Goal: Task Accomplishment & Management: Manage account settings

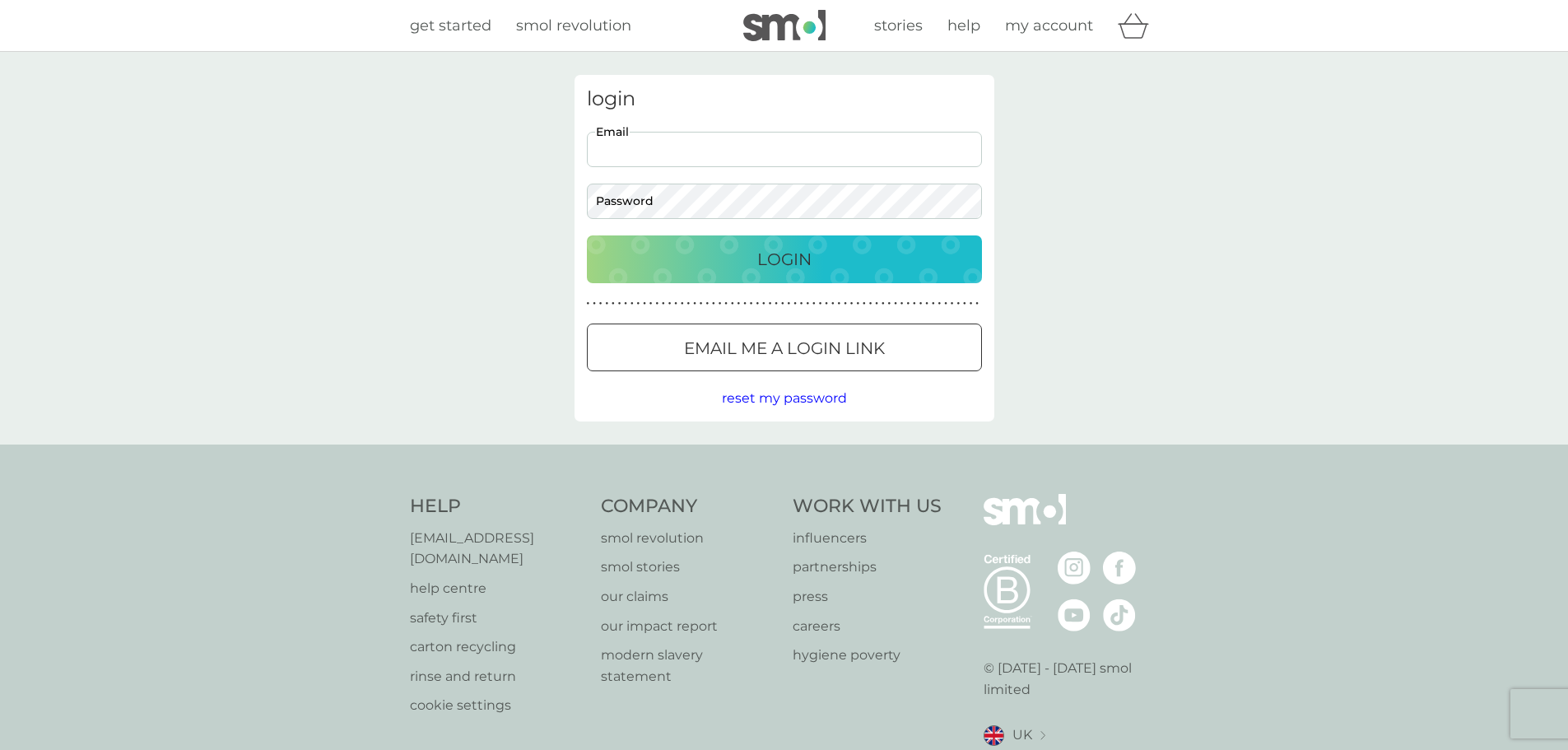
click at [710, 152] on input "Email" at bounding box center [784, 150] width 395 height 36
type input "jc_lamprecht@hotmail.com"
click at [587, 235] on button "Login" at bounding box center [784, 259] width 395 height 48
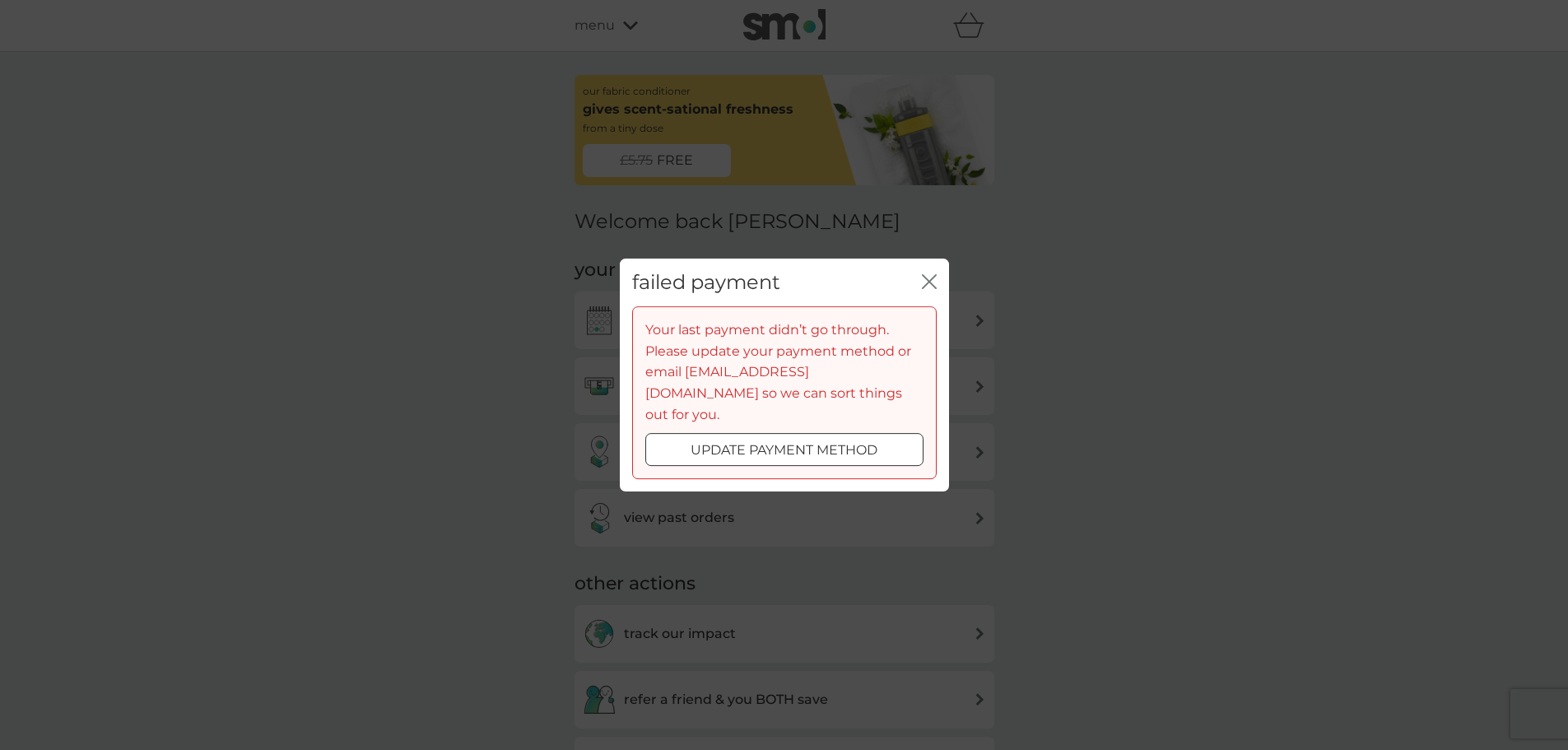
click at [813, 447] on div at bounding box center [784, 451] width 59 height 17
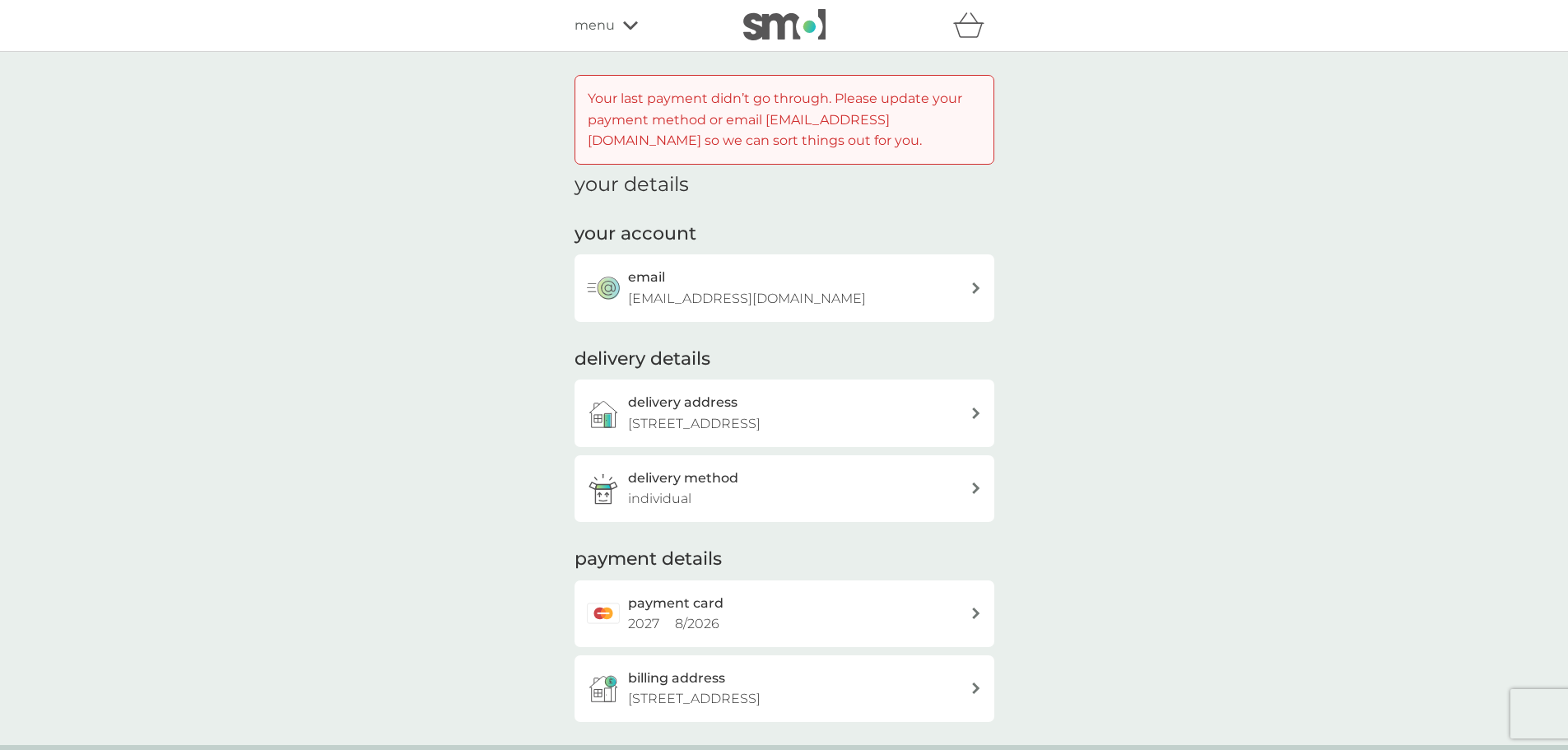
click at [792, 616] on div "payment card 2027 8 / 2026" at bounding box center [799, 614] width 343 height 42
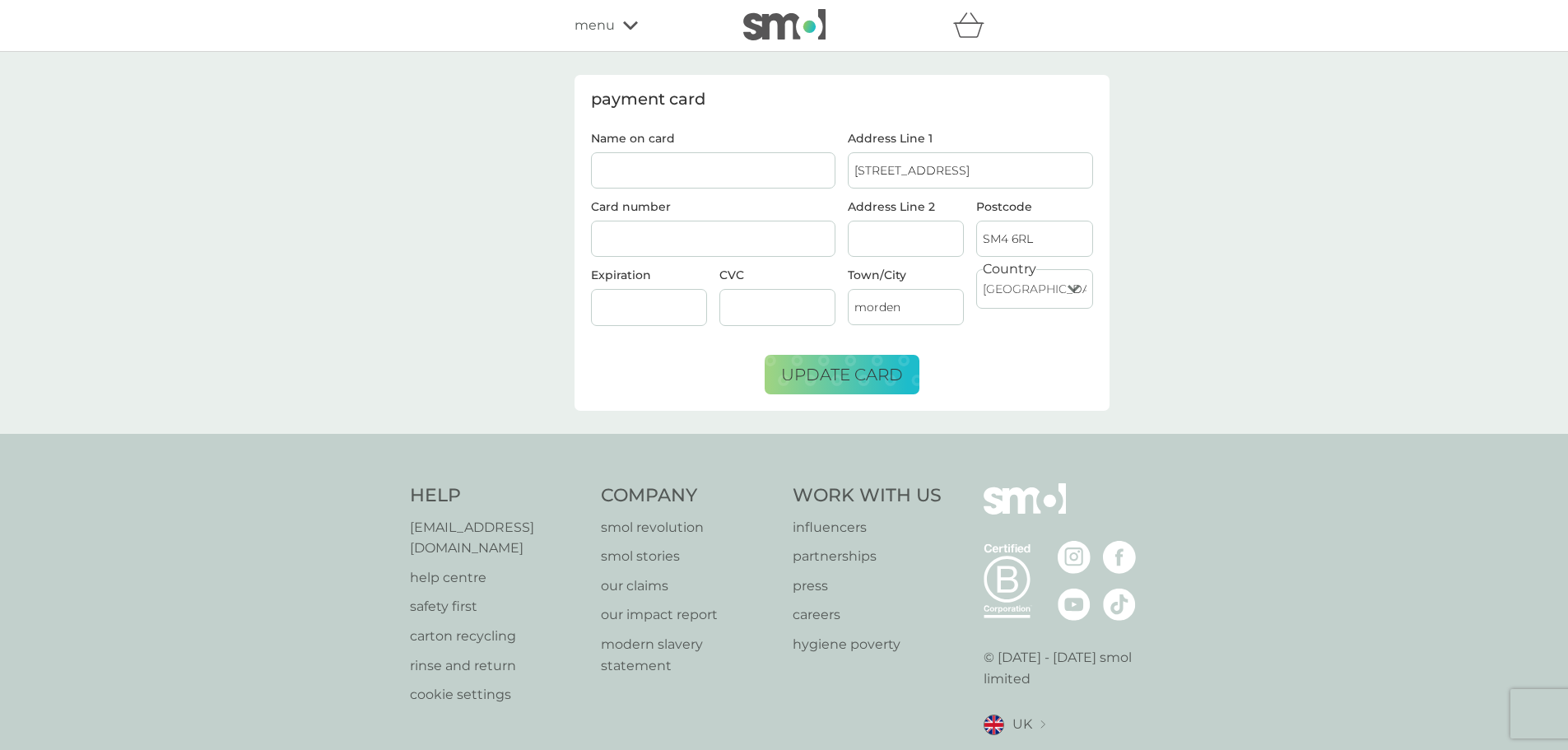
click at [764, 173] on input "Name on card" at bounding box center [714, 171] width 245 height 36
type input "Mrs J C Lamprecht"
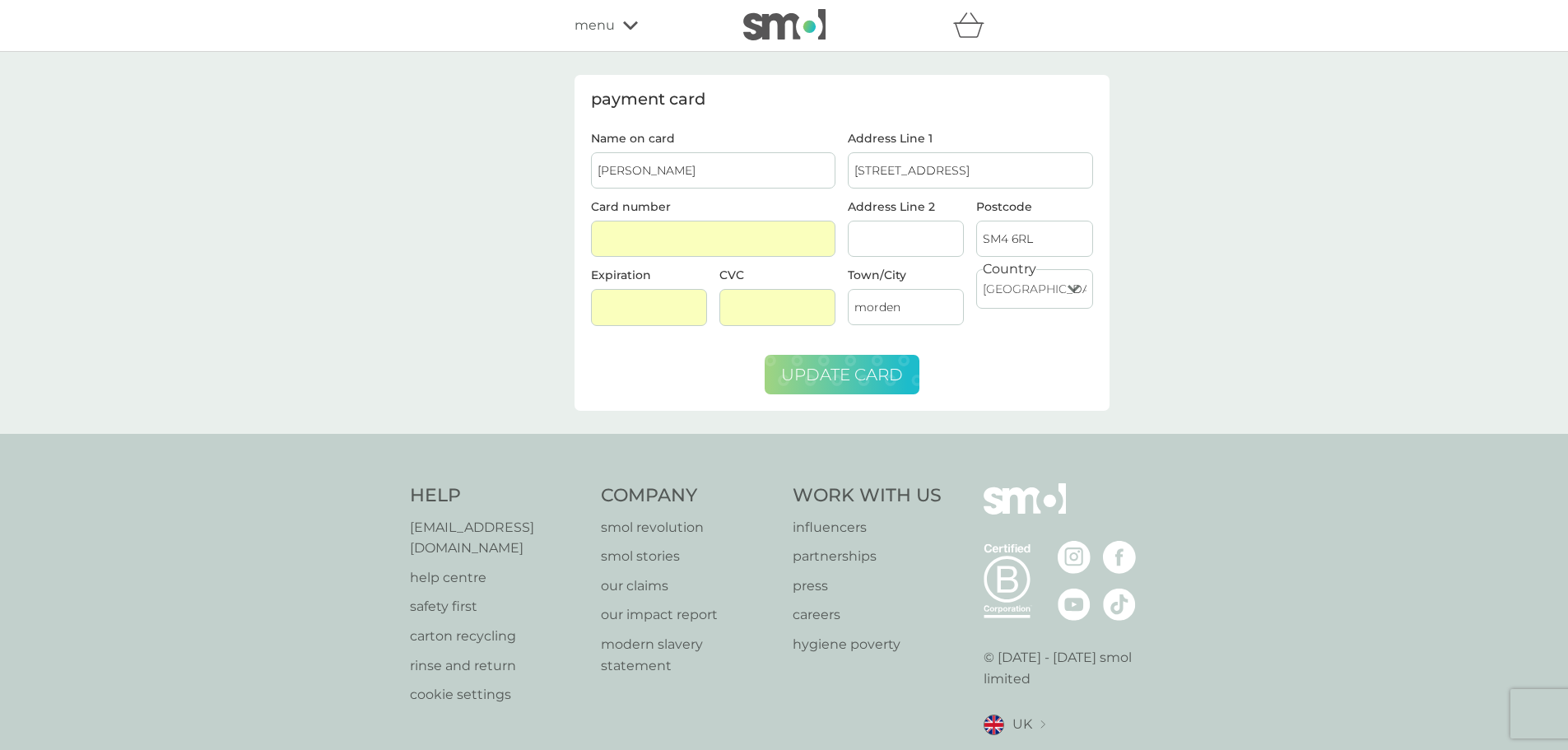
click at [863, 368] on span "update card" at bounding box center [842, 375] width 122 height 20
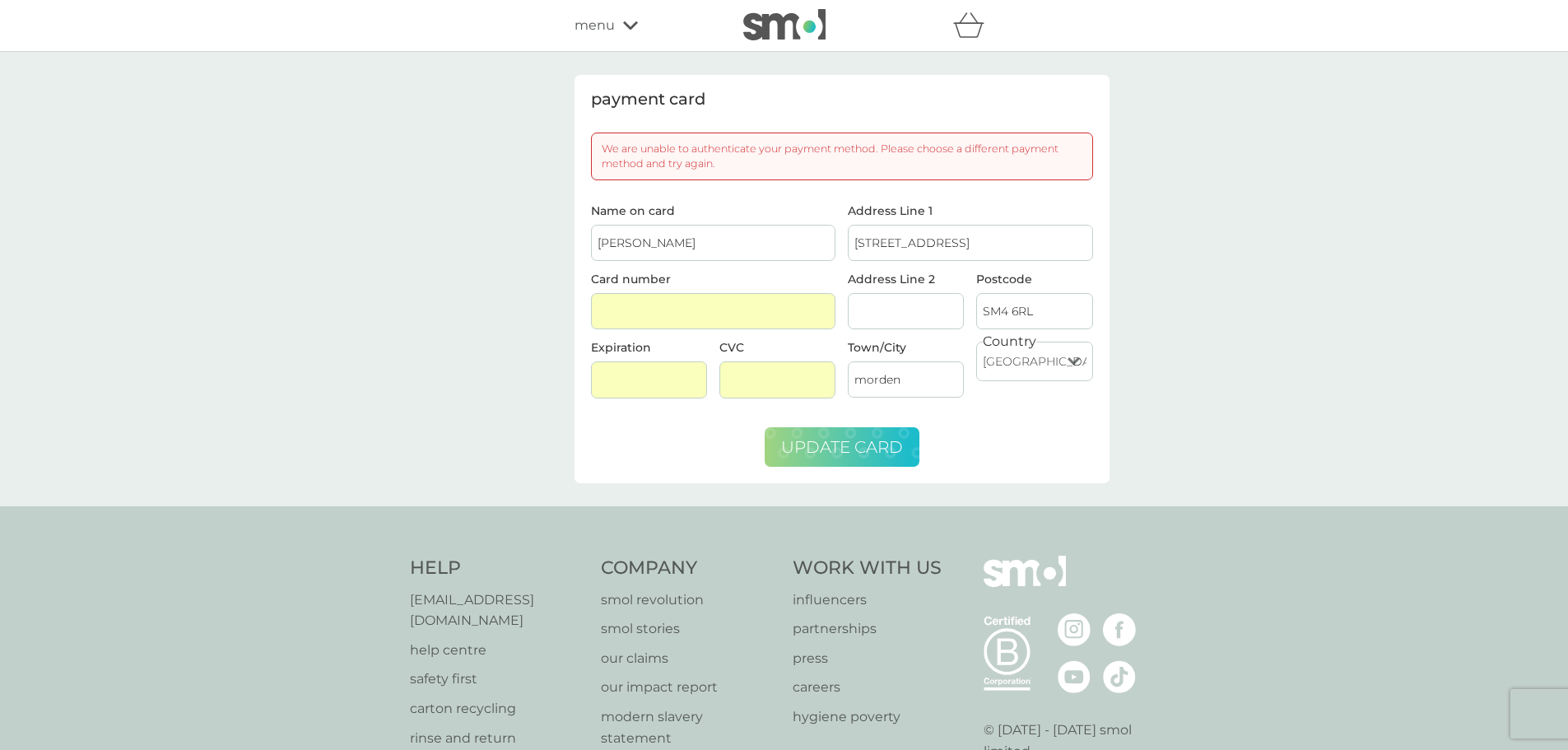
click at [842, 452] on span "update card" at bounding box center [842, 448] width 122 height 20
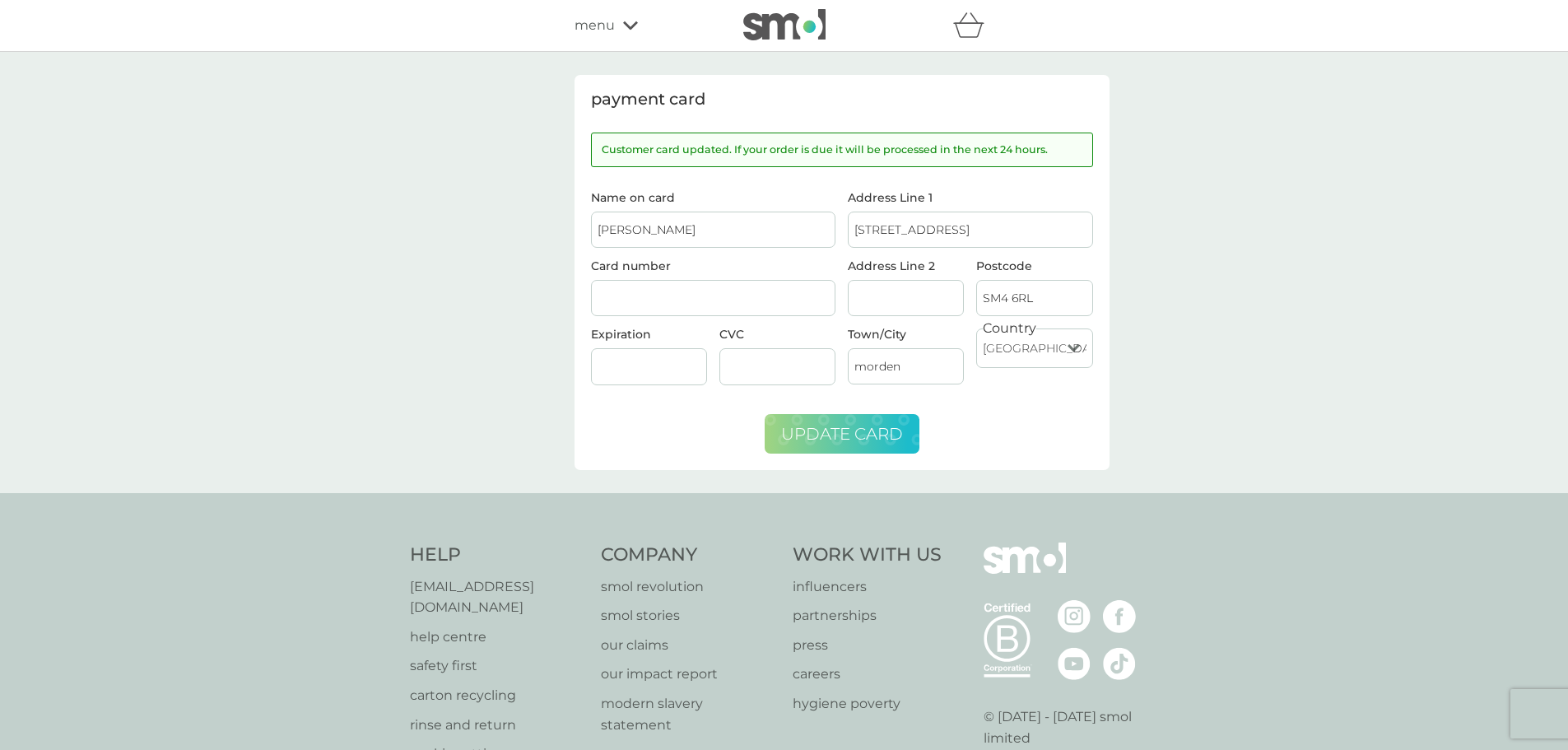
click at [614, 21] on div "menu" at bounding box center [645, 25] width 140 height 21
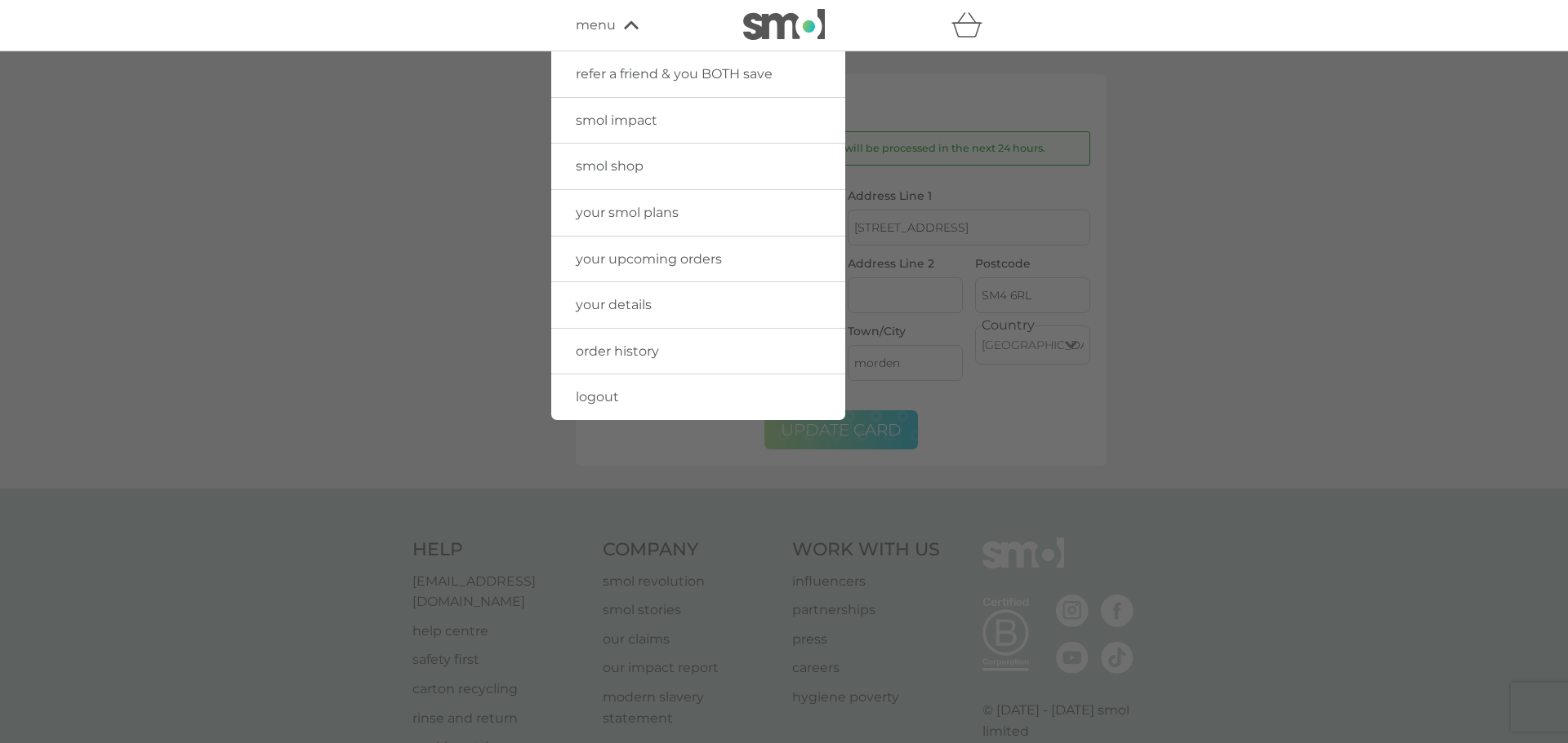
click at [667, 266] on span "your upcoming orders" at bounding box center [649, 259] width 146 height 16
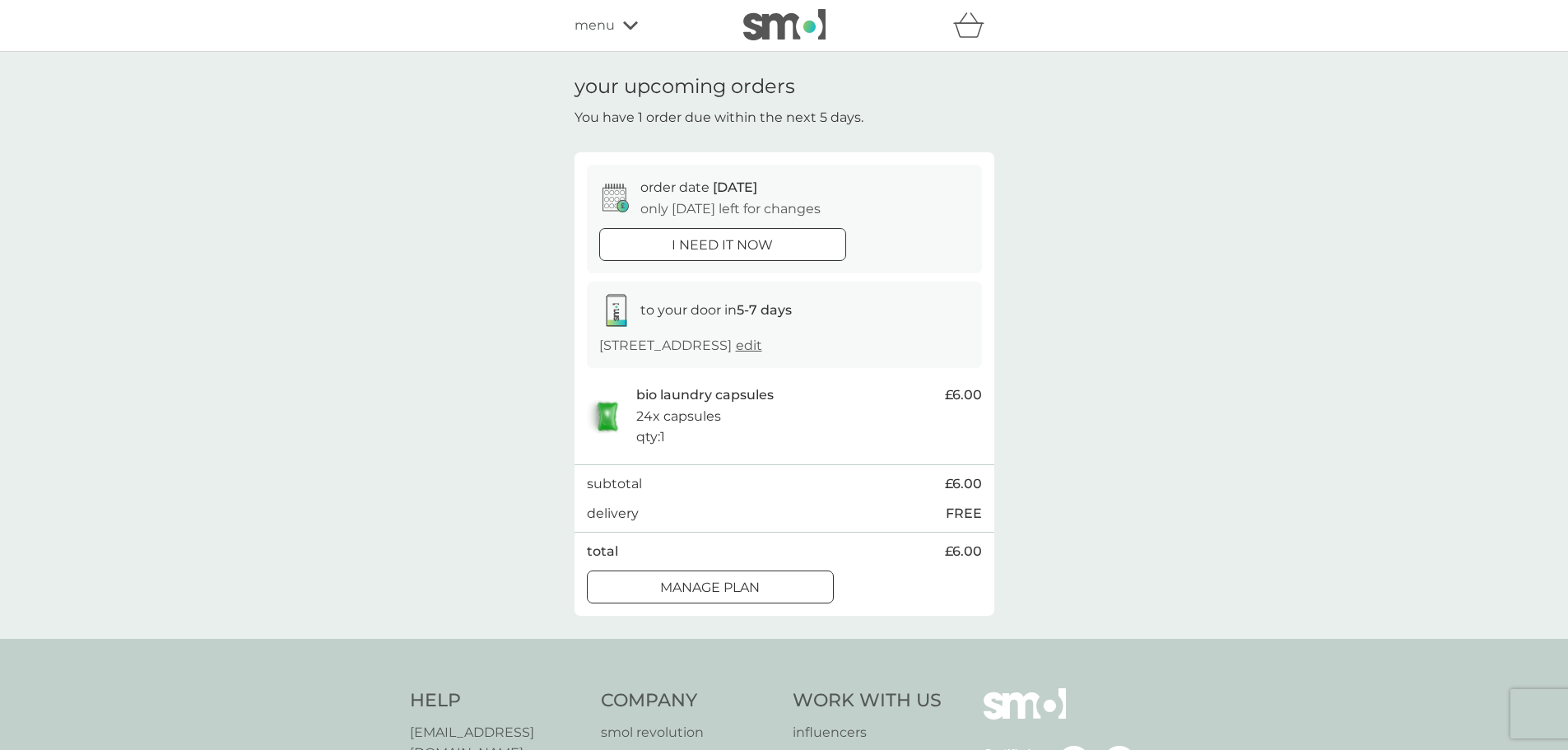
click at [632, 29] on icon at bounding box center [630, 26] width 15 height 10
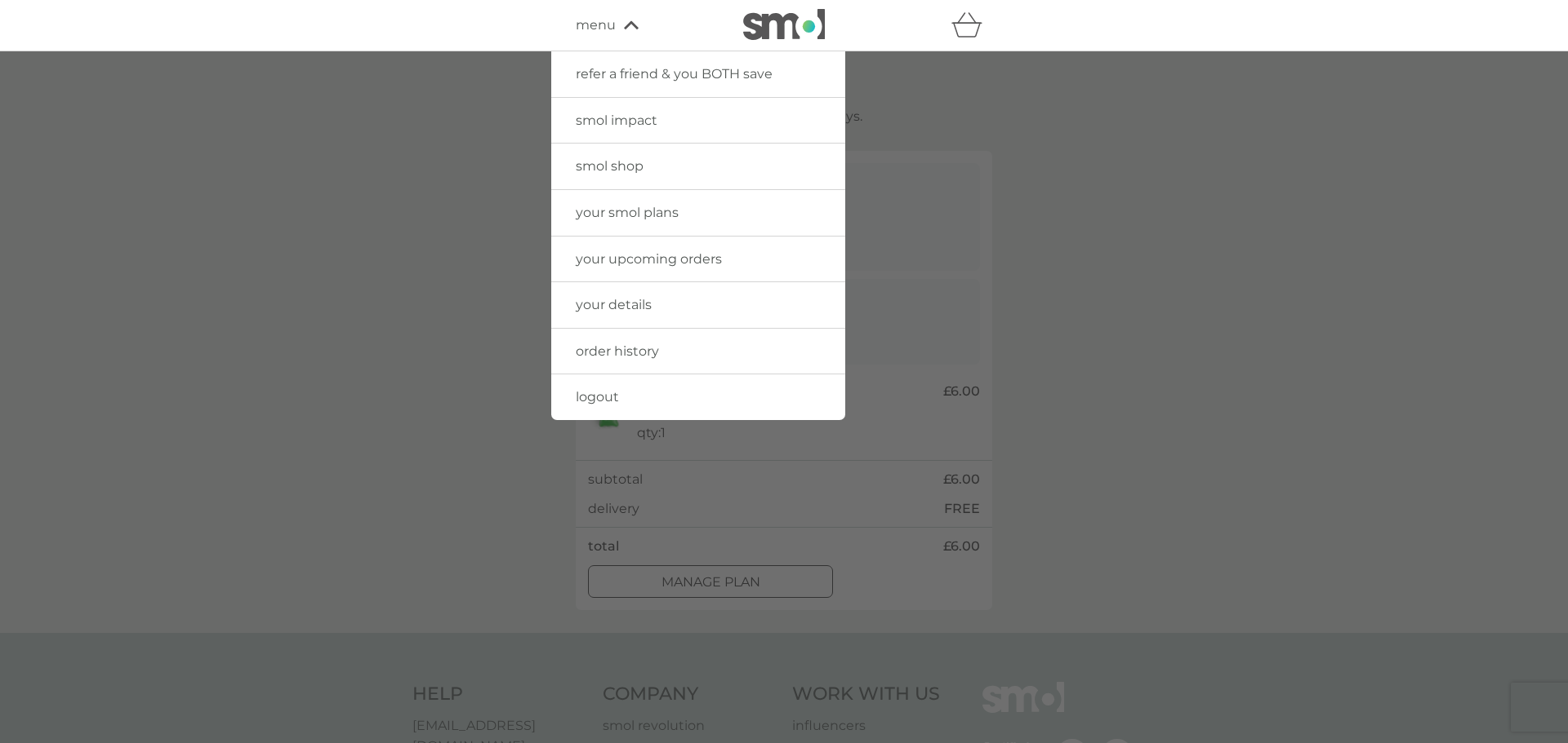
click at [671, 229] on link "your smol plans" at bounding box center [698, 212] width 294 height 45
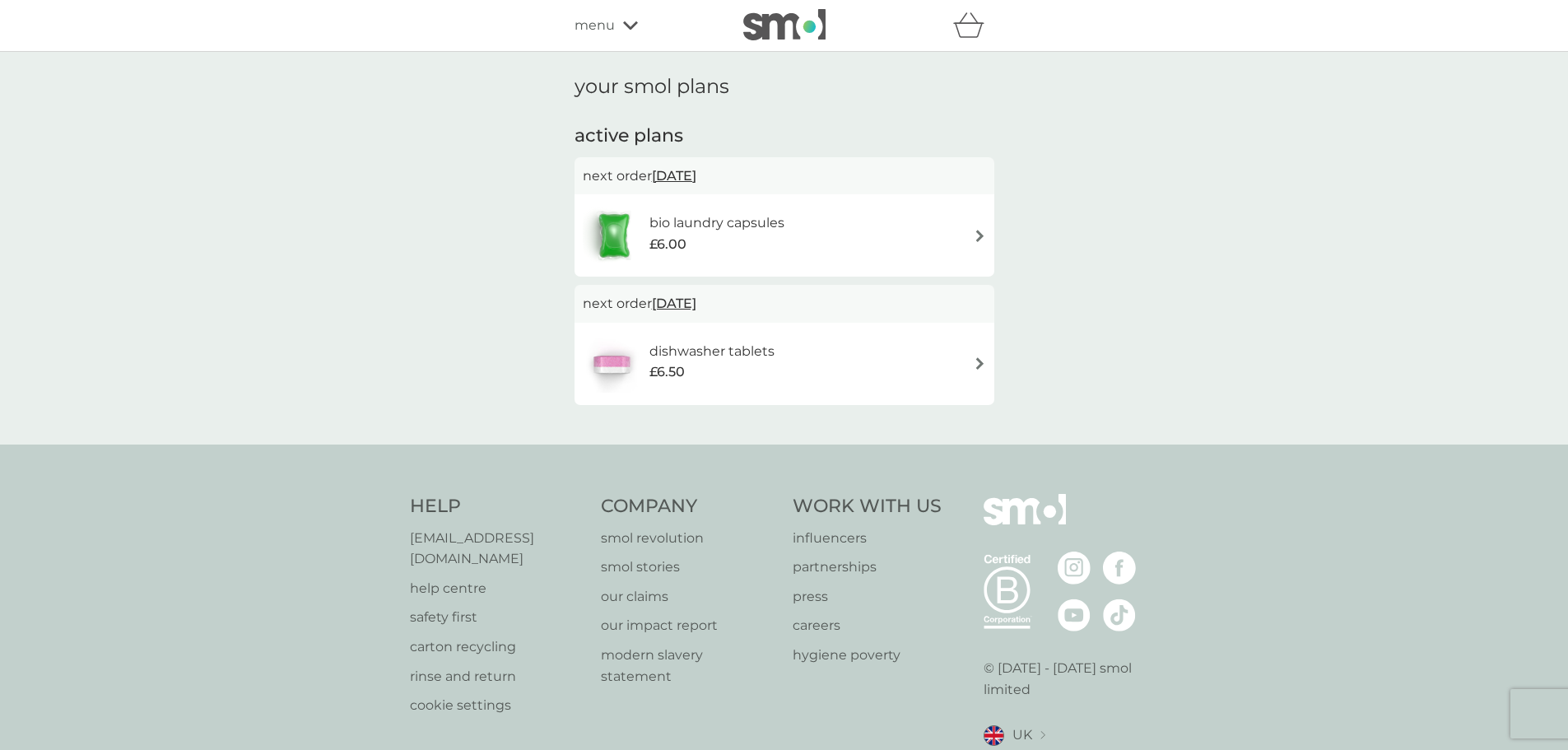
click at [628, 22] on icon at bounding box center [630, 26] width 15 height 10
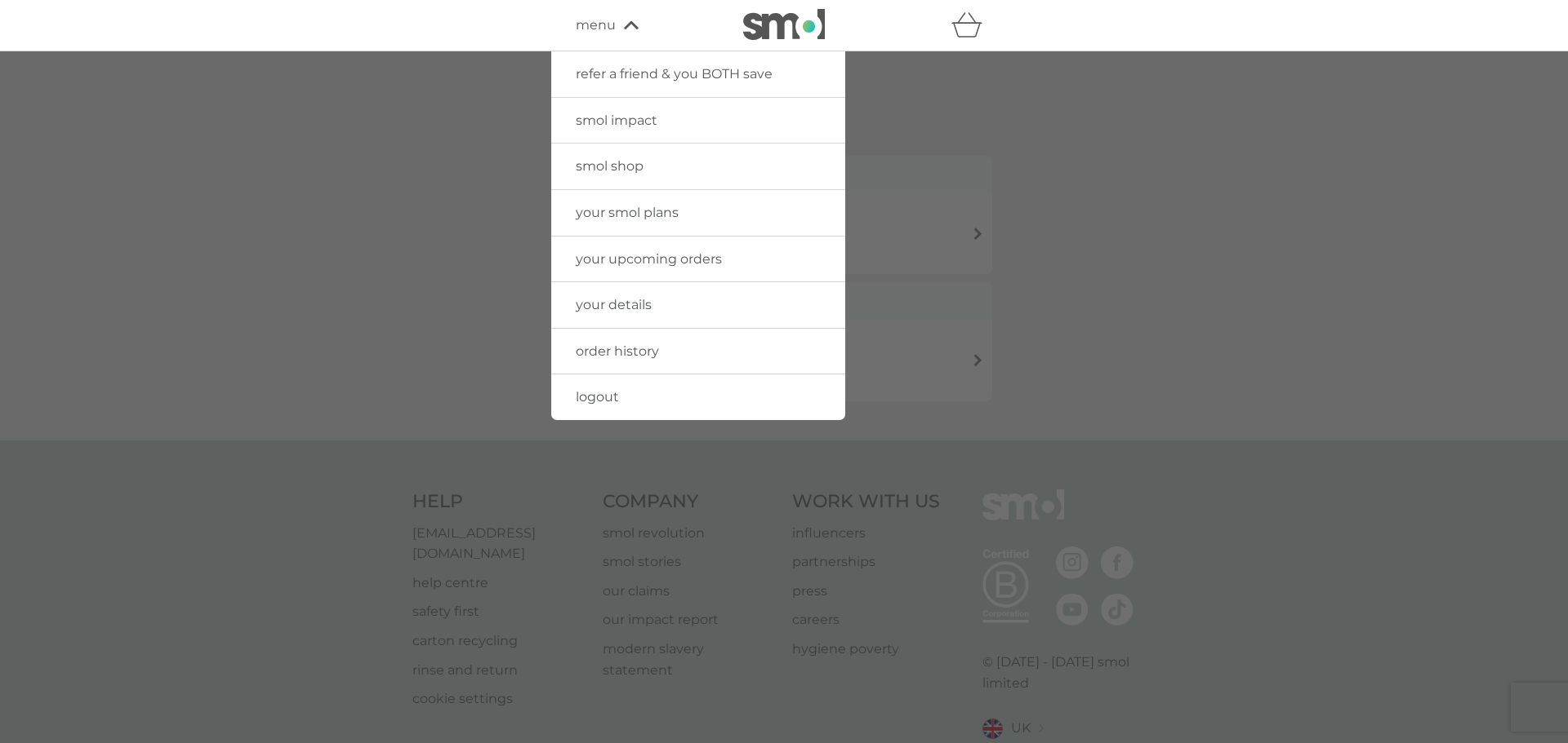
click at [592, 401] on span "logout" at bounding box center [597, 397] width 44 height 16
